Goal: Information Seeking & Learning: Learn about a topic

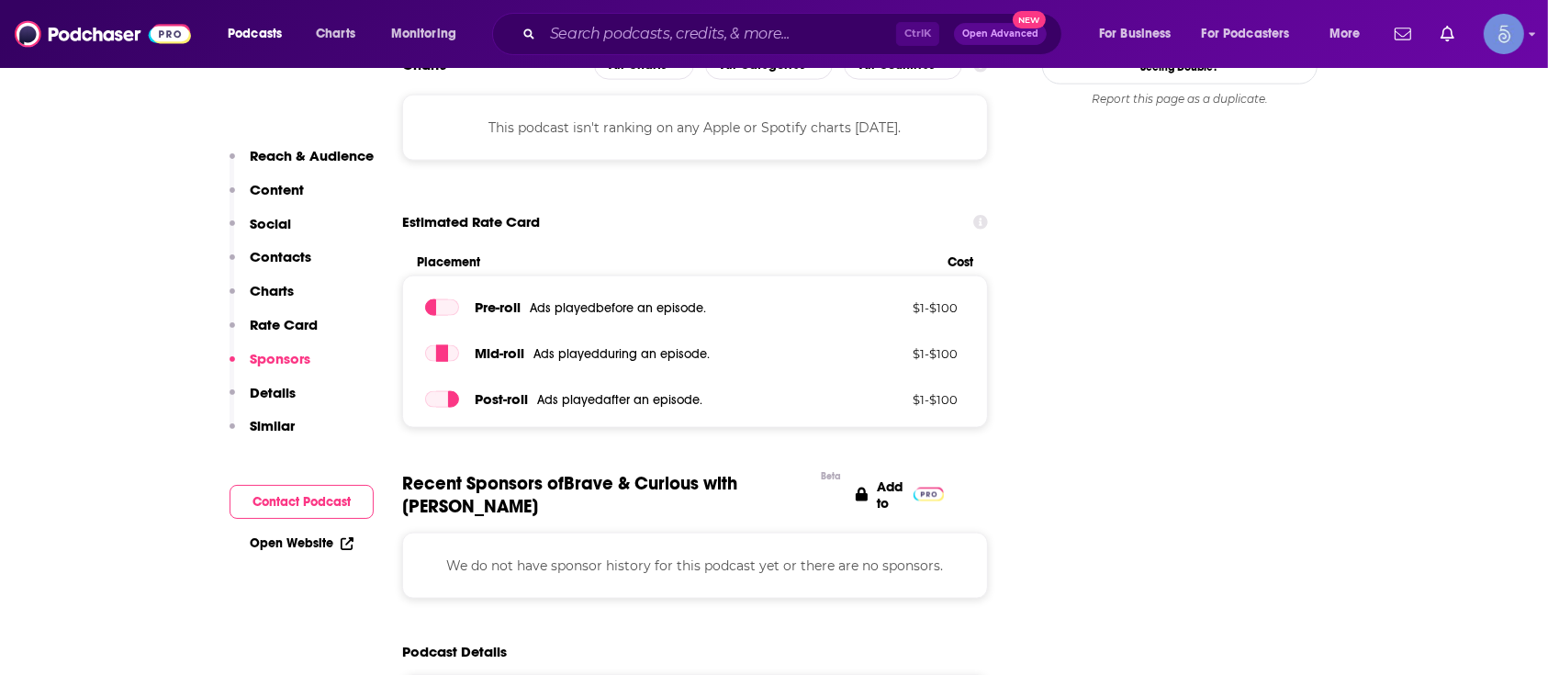
scroll to position [3540, 0]
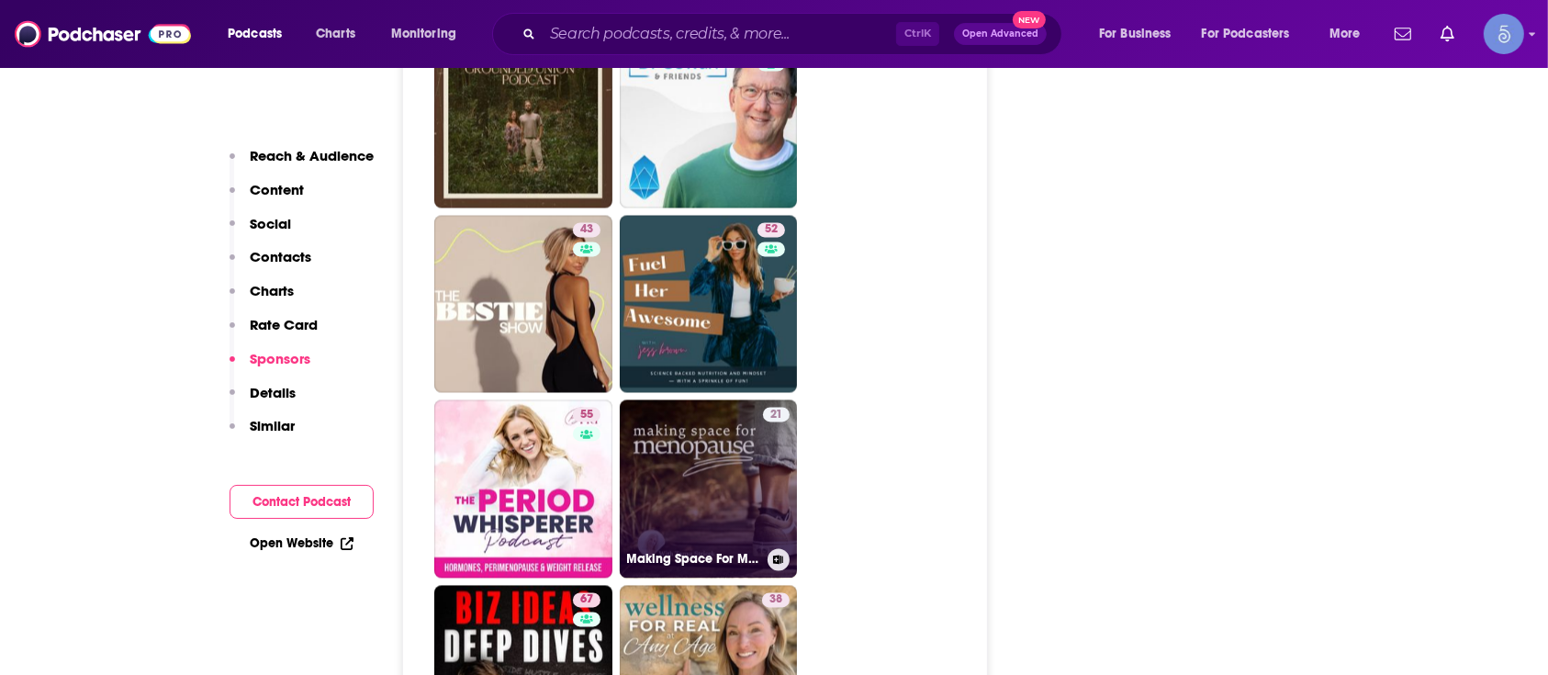
click at [678, 399] on link "21 Making Space For Menopause" at bounding box center [709, 488] width 178 height 178
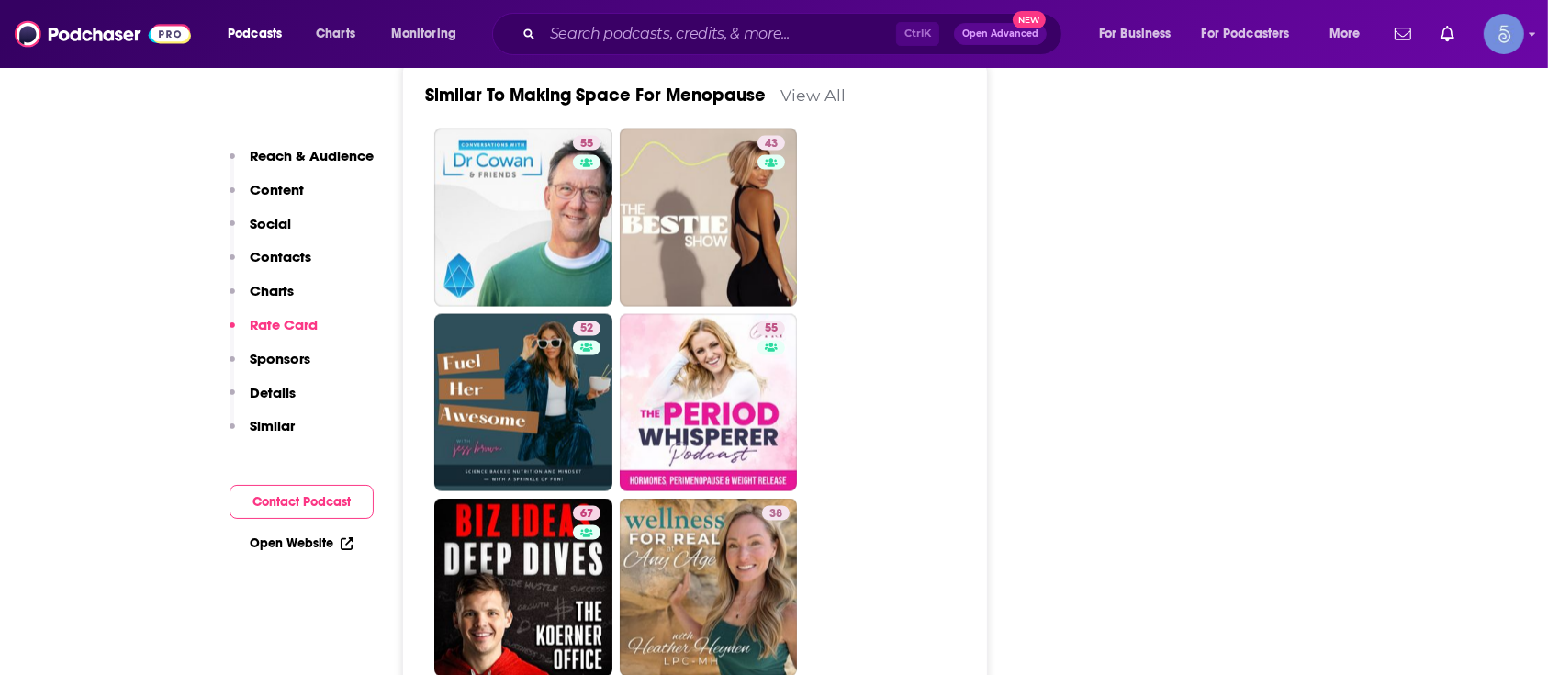
scroll to position [3540, 0]
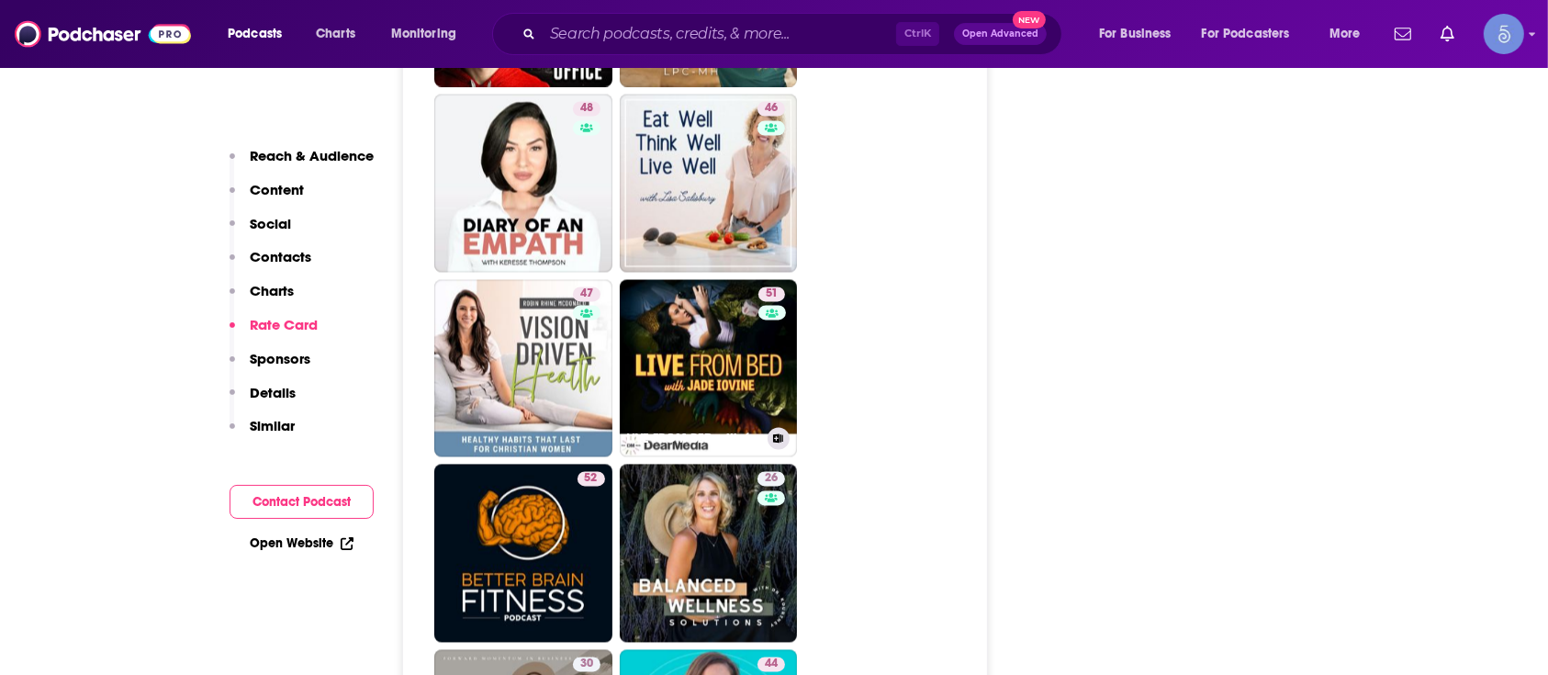
drag, startPoint x: 683, startPoint y: 437, endPoint x: 790, endPoint y: 408, distance: 111.4
click at [683, 437] on h3 "LIVE FROM BED with [PERSON_NAME]" at bounding box center [693, 439] width 133 height 16
type input "[URL][DOMAIN_NAME]"
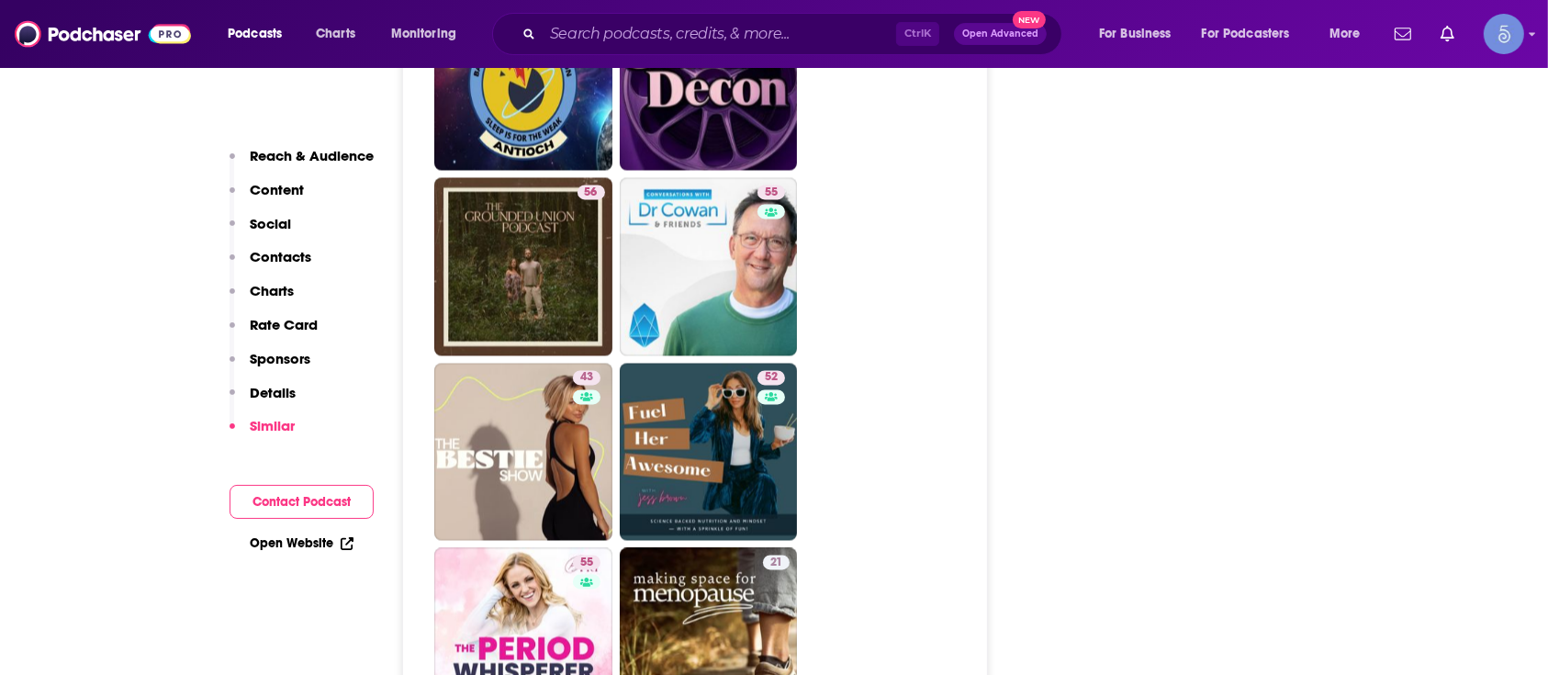
scroll to position [4129, 0]
